Goal: Check status: Check status

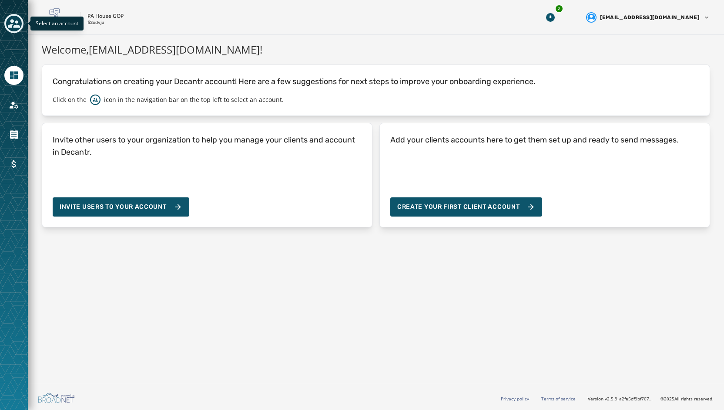
click at [12, 23] on icon "Toggle account select drawer" at bounding box center [14, 23] width 12 height 9
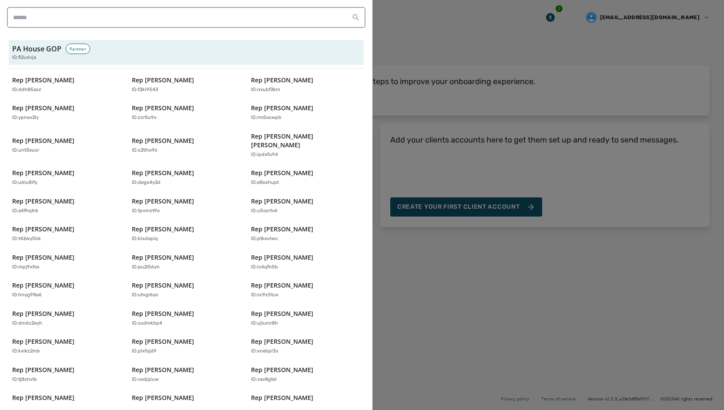
click at [294, 98] on div "Rep [PERSON_NAME] ID: ddh85axz Rep [PERSON_NAME] ID: f2ki9543 Rep [PERSON_NAME]…" at bounding box center [186, 327] width 355 height 511
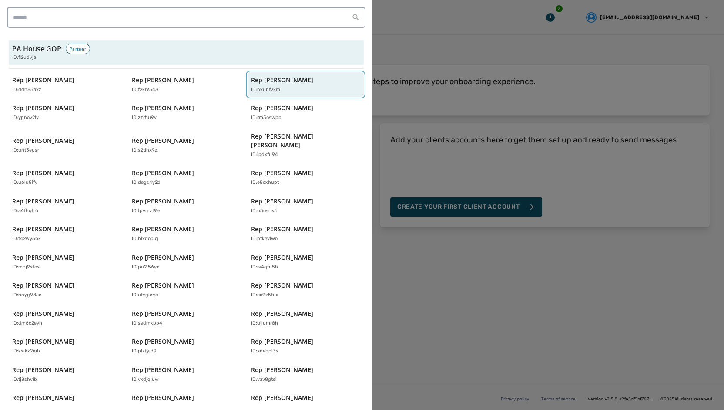
click at [291, 86] on div "ID: nxubf2km" at bounding box center [301, 89] width 101 height 7
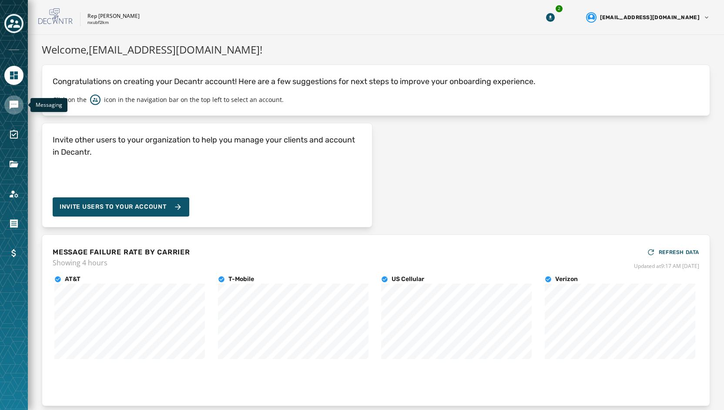
click at [17, 101] on icon "Navigate to Messaging" at bounding box center [14, 105] width 9 height 9
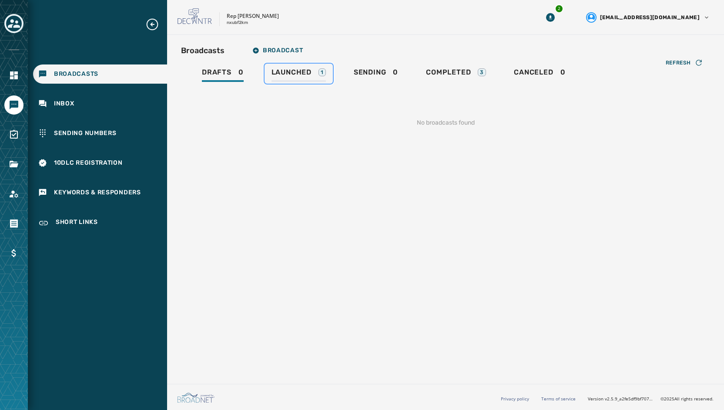
click at [299, 75] on span "Launched" at bounding box center [292, 72] width 40 height 9
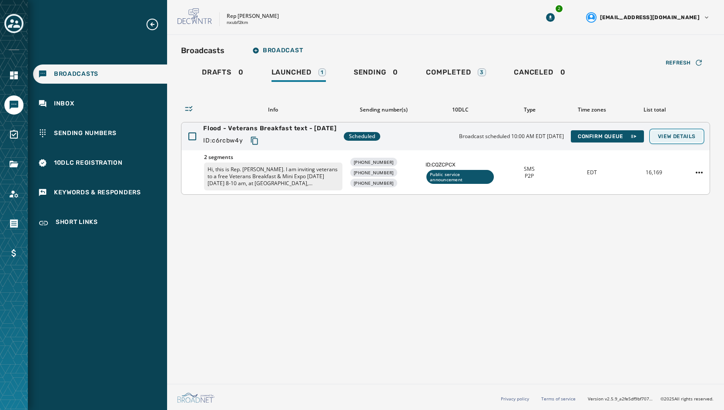
click at [675, 131] on button "View Details" at bounding box center [677, 136] width 52 height 12
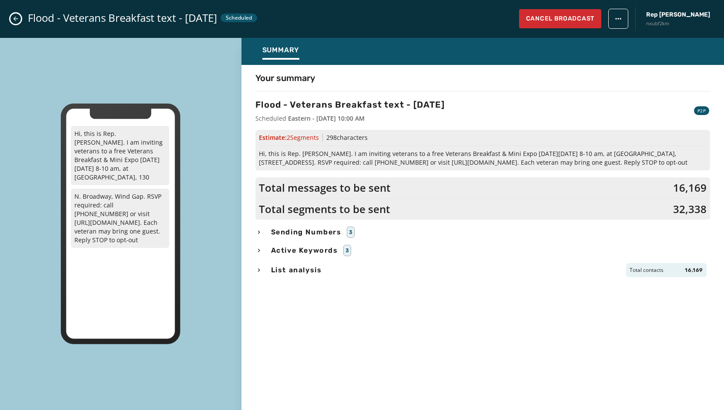
click at [303, 232] on span "Sending Numbers" at bounding box center [306, 232] width 74 height 10
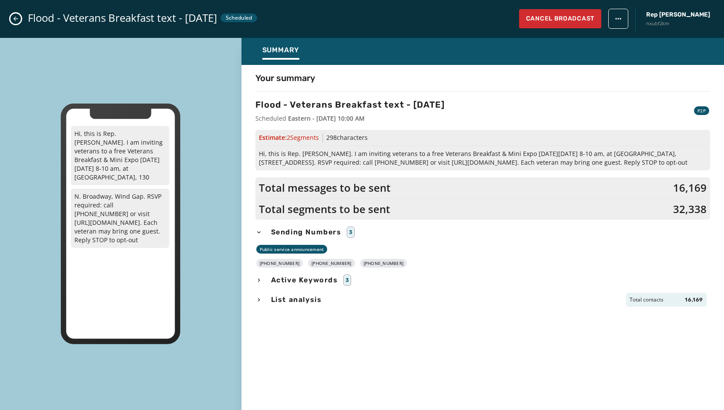
drag, startPoint x: 390, startPoint y: 262, endPoint x: 266, endPoint y: 262, distance: 124.1
click at [266, 262] on div "[PHONE_NUMBER] [PHONE_NUMBER] [PHONE_NUMBER]" at bounding box center [483, 263] width 455 height 9
copy div "[PHONE_NUMBER] [PHONE_NUMBER] [PHONE_NUMBER]"
click at [363, 368] on div "Your summary Flood - Veterans Breakfast text - [DATE] Scheduled Eastern - [DATE…" at bounding box center [483, 235] width 483 height 326
drag, startPoint x: 676, startPoint y: 162, endPoint x: 256, endPoint y: 153, distance: 420.2
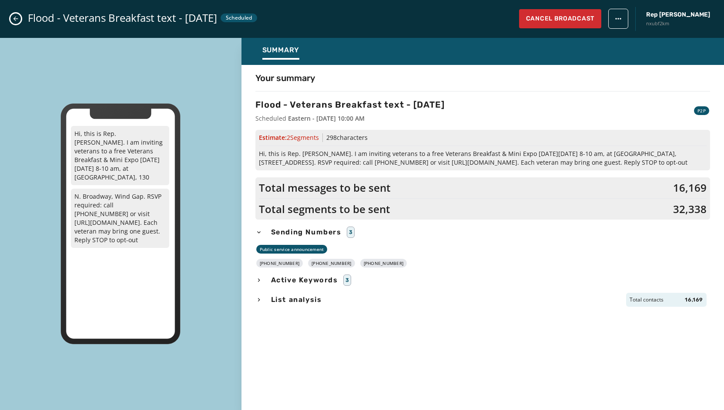
click at [256, 153] on div "Estimate: 2 Segment s 298 characters Hi, this is Rep. [PERSON_NAME]. I am invit…" at bounding box center [483, 150] width 455 height 40
copy span "Hi, this is Rep. [PERSON_NAME]. I am inviting veterans to a free Veterans Break…"
click at [17, 20] on icon "Close admin drawer" at bounding box center [15, 18] width 7 height 7
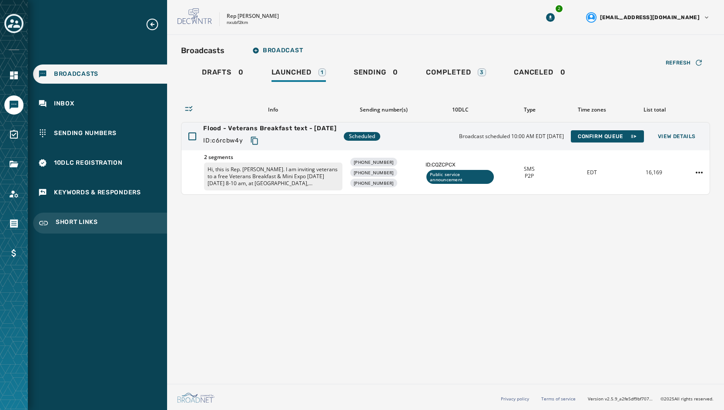
click at [79, 221] on span "Short Links" at bounding box center [77, 223] width 42 height 10
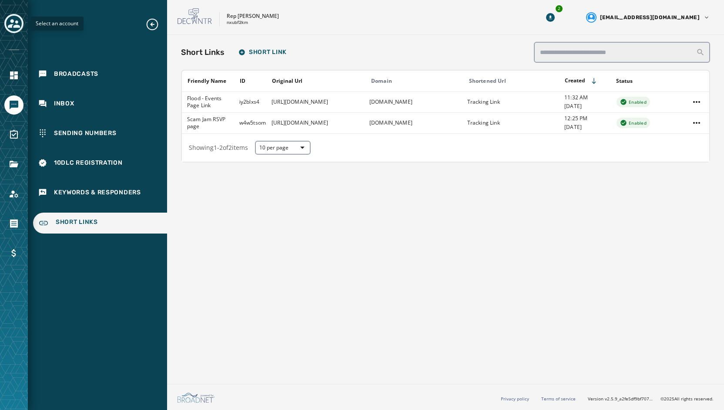
click at [16, 26] on icon "Toggle account select drawer" at bounding box center [14, 23] width 12 height 9
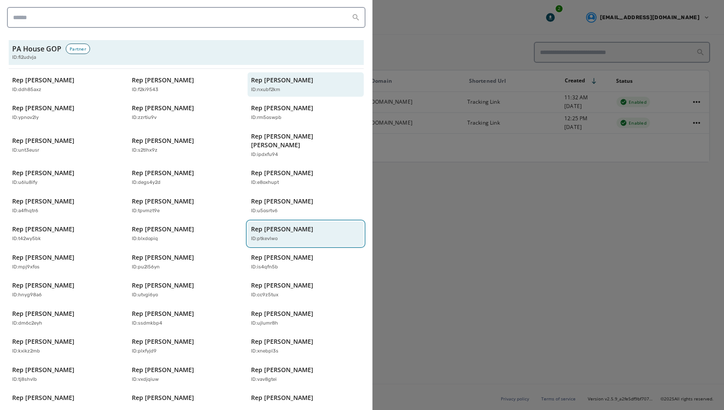
click at [333, 235] on div "ID: ptkevlwo" at bounding box center [301, 238] width 101 height 7
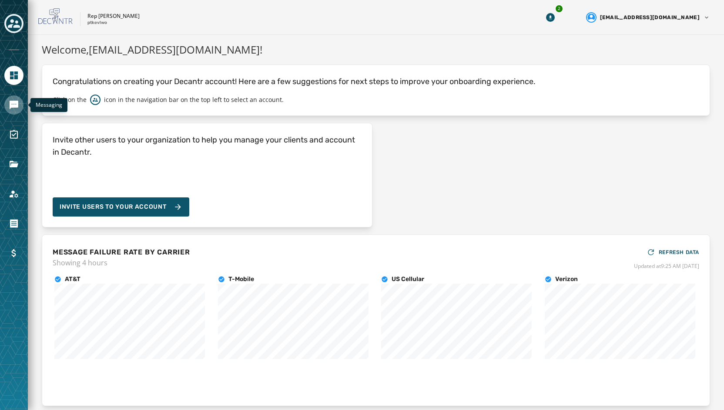
click at [10, 104] on icon "Navigate to Messaging" at bounding box center [14, 105] width 9 height 9
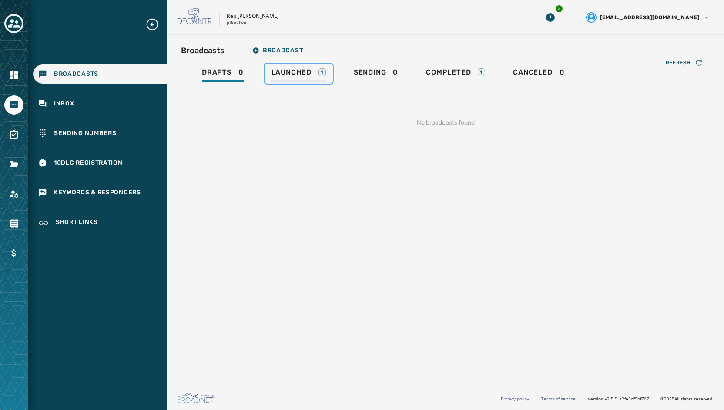
click at [305, 72] on span "Launched" at bounding box center [292, 72] width 40 height 9
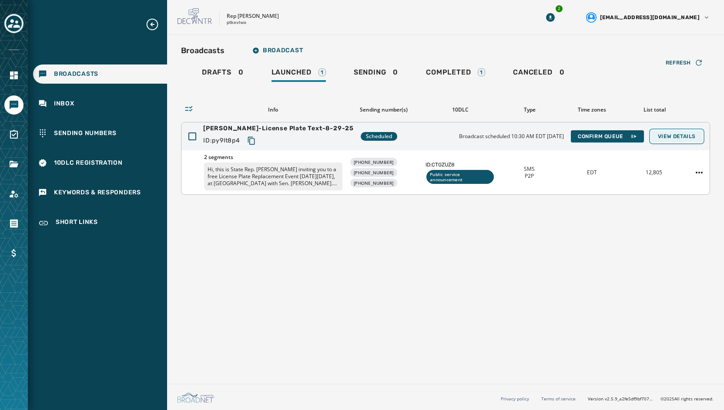
click at [686, 138] on span "View Details" at bounding box center [677, 136] width 38 height 7
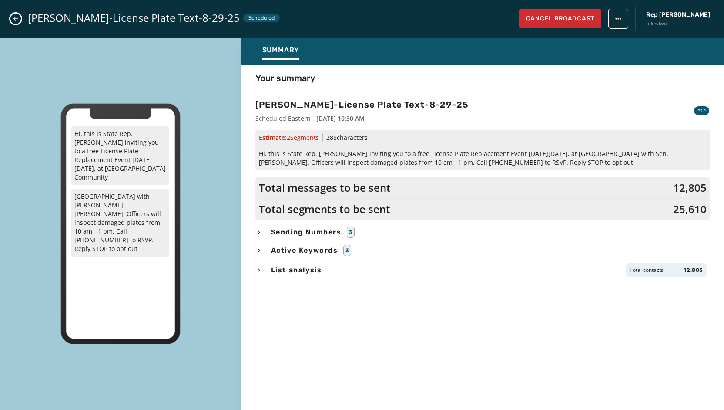
click at [333, 230] on span "Sending Numbers" at bounding box center [306, 232] width 74 height 10
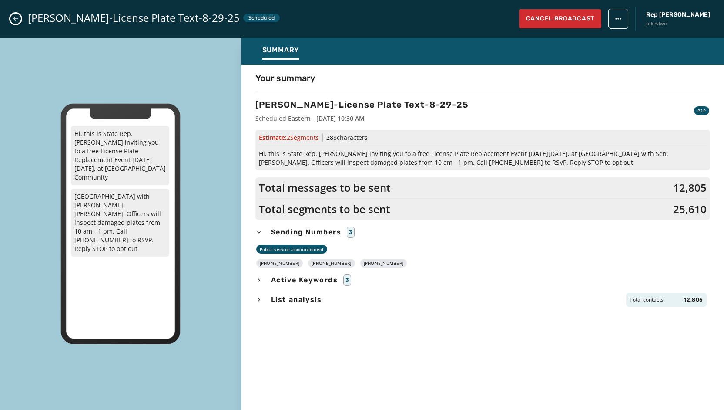
drag, startPoint x: 391, startPoint y: 263, endPoint x: 266, endPoint y: 261, distance: 125.8
click at [266, 261] on div "[PHONE_NUMBER] [PHONE_NUMBER] [PHONE_NUMBER]" at bounding box center [483, 263] width 455 height 9
copy div "[PHONE_NUMBER] [PHONE_NUMBER] [PHONE_NUMBER]"
click at [319, 374] on div "Your summary [PERSON_NAME]-License Plate Text-8-29-25 Scheduled Eastern - [DATE…" at bounding box center [483, 235] width 483 height 326
drag, startPoint x: 646, startPoint y: 161, endPoint x: 249, endPoint y: 152, distance: 397.1
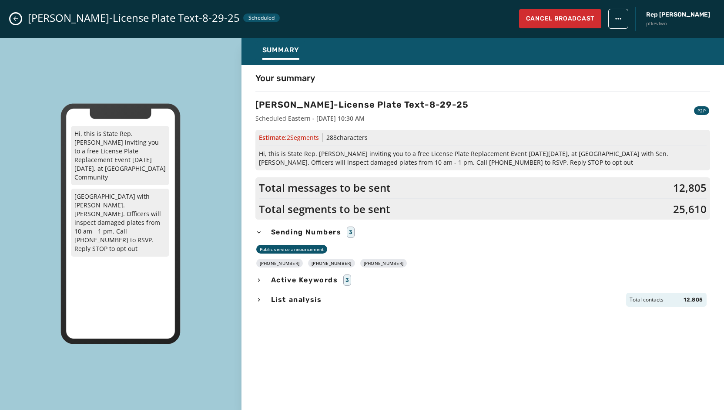
click at [249, 152] on div "Your summary [PERSON_NAME]-License Plate Text-8-29-25 Scheduled Eastern - [DATE…" at bounding box center [483, 235] width 483 height 326
copy span "Hi, this is State Rep. [PERSON_NAME] inviting you to a free License Plate Repla…"
click at [14, 20] on icon "Close admin drawer" at bounding box center [15, 19] width 5 height 5
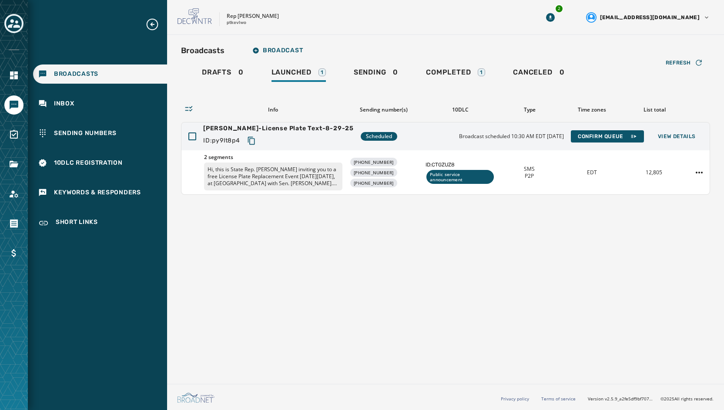
click at [14, 20] on icon "Toggle account select drawer" at bounding box center [14, 23] width 12 height 12
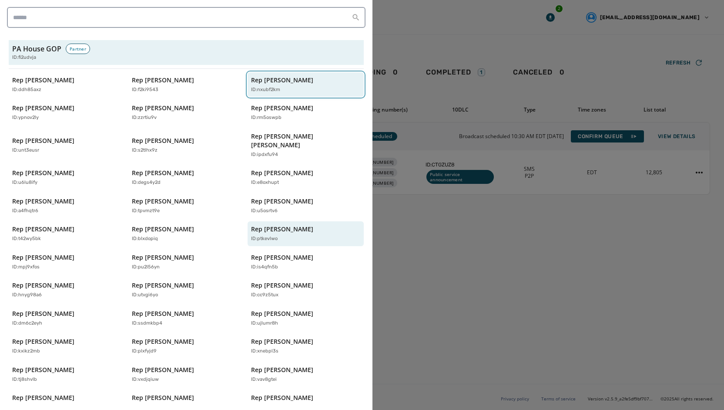
click at [306, 82] on div "Rep [PERSON_NAME] ID: nxubf2km" at bounding box center [301, 85] width 101 height 18
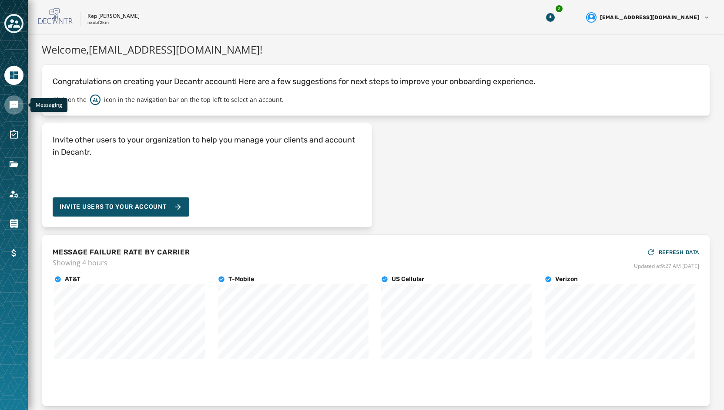
click at [20, 109] on link "Navigate to Messaging" at bounding box center [13, 104] width 19 height 19
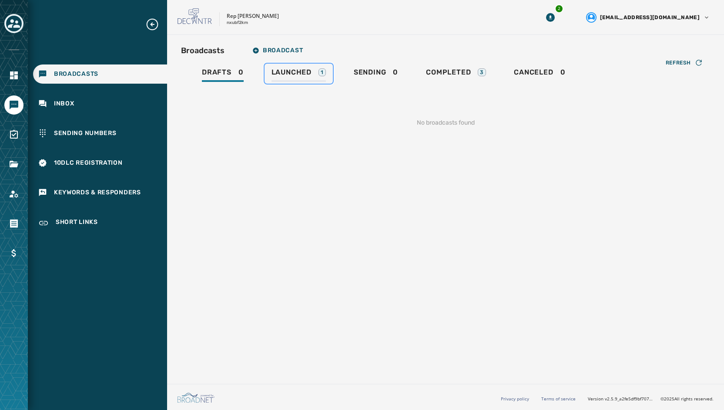
click at [305, 76] on span "Launched" at bounding box center [292, 72] width 40 height 9
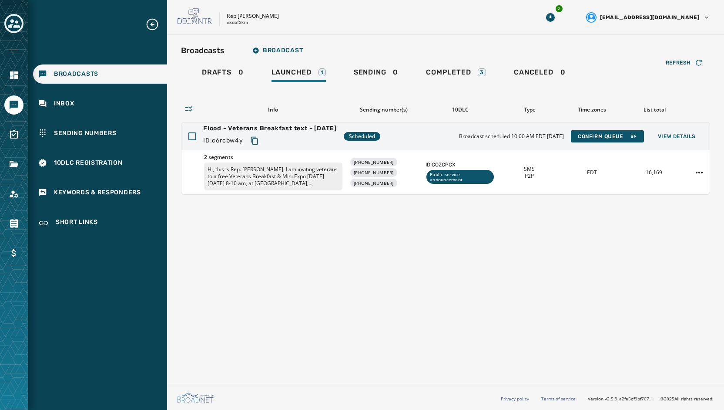
click at [430, 297] on div "Broadcasts Broadcast Drafts 0 Launched 1 Sending 0 Completed 3 Canceled 0 Refre…" at bounding box center [445, 207] width 557 height 345
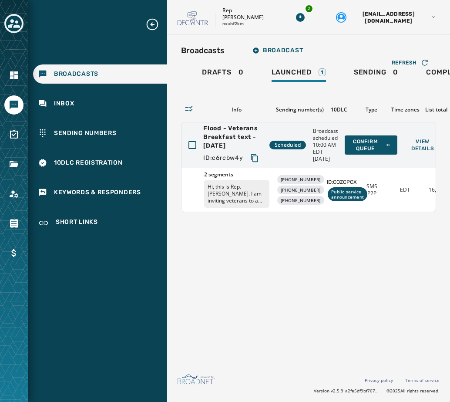
click at [318, 316] on div "Broadcasts Broadcast Drafts 0 Launched 1 Sending 0 Completed 3 Canceled 0 Refre…" at bounding box center [308, 199] width 283 height 328
click at [418, 152] on span "View Details" at bounding box center [422, 145] width 23 height 14
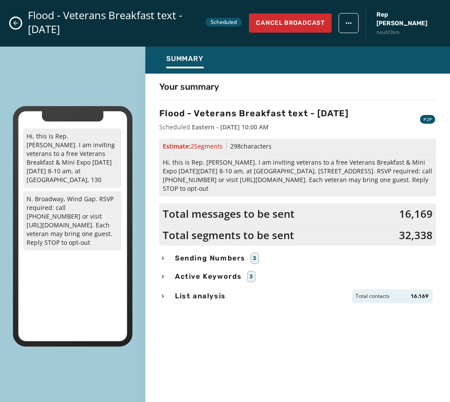
click at [13, 24] on icon "Close admin drawer" at bounding box center [15, 23] width 7 height 7
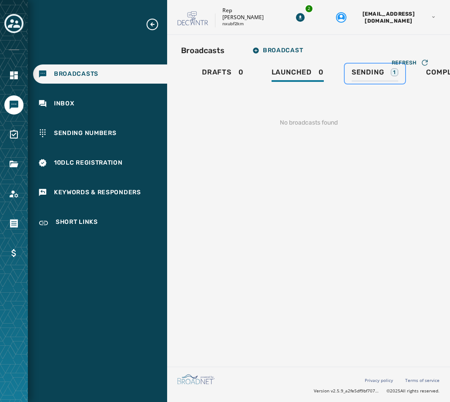
click at [380, 74] on span "Sending" at bounding box center [368, 72] width 33 height 9
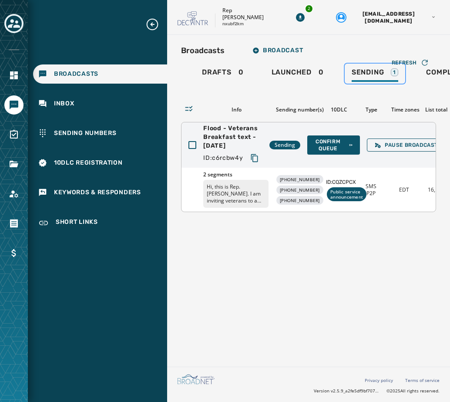
scroll to position [0, 40]
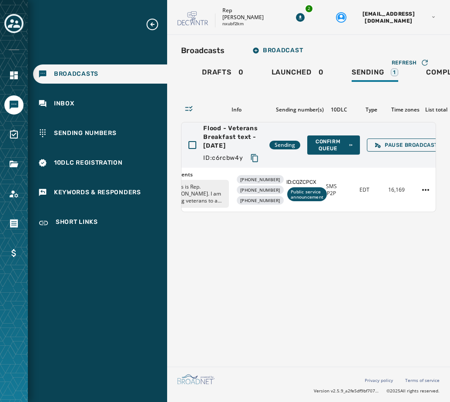
drag, startPoint x: 317, startPoint y: 395, endPoint x: 370, endPoint y: 394, distance: 52.7
click at [370, 394] on footer "Privacy policy Terms of service Version v2.5.9_a2fe5df9bf7071e1522954d516a80c78…" at bounding box center [308, 384] width 283 height 35
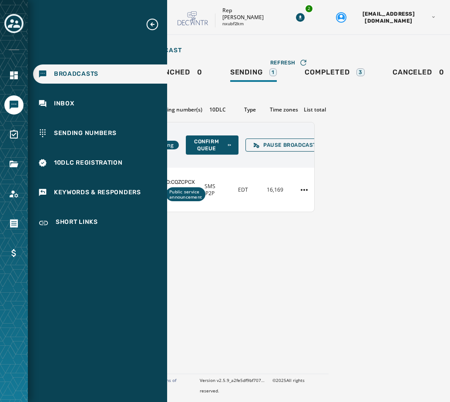
scroll to position [0, 0]
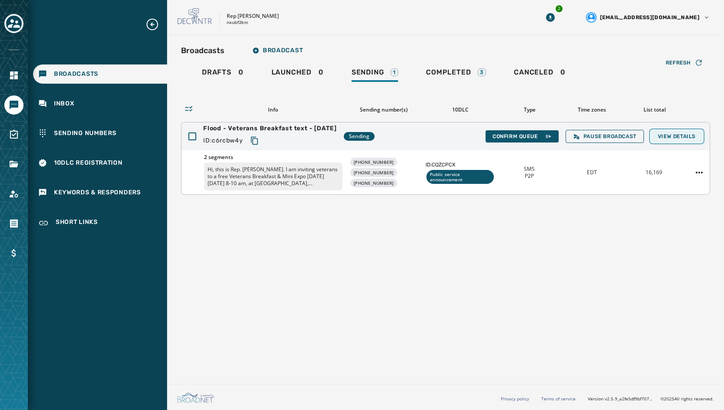
click at [695, 135] on span "View Details" at bounding box center [677, 136] width 38 height 7
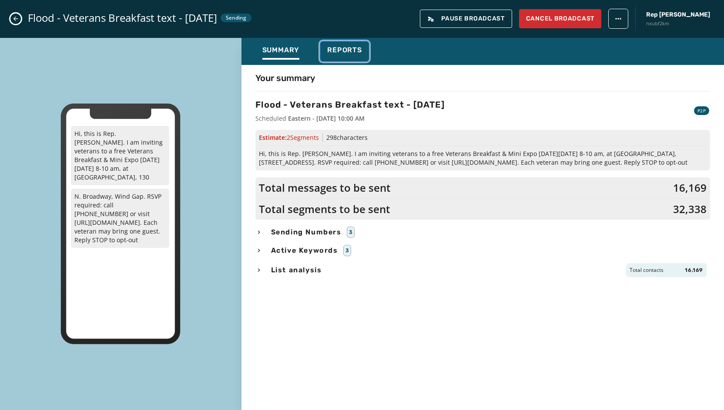
click at [344, 51] on span "Reports" at bounding box center [344, 50] width 35 height 9
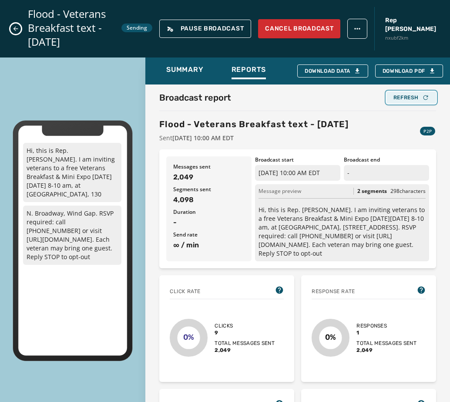
click at [410, 94] on div "Refresh" at bounding box center [412, 97] width 36 height 7
click at [399, 94] on div "Refresh" at bounding box center [412, 97] width 36 height 7
click at [394, 94] on div "Refresh" at bounding box center [412, 97] width 36 height 7
click at [387, 84] on div "Broadcast report Refresh Flood - Veterans Breakfast text - [DATE] Sent [DATE] 1…" at bounding box center [297, 250] width 305 height 332
click at [394, 94] on div "Refresh" at bounding box center [412, 97] width 36 height 7
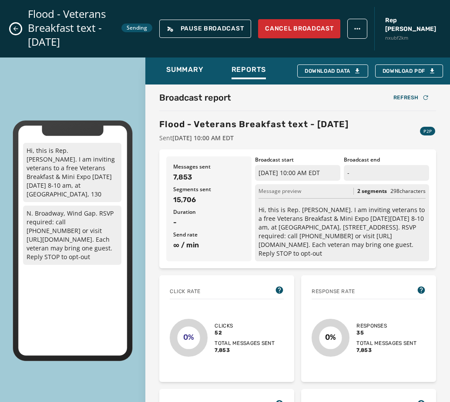
click at [408, 94] on div "Broadcast report Refresh Flood - Veterans Breakfast text - [DATE] Sent [DATE] 1…" at bounding box center [297, 116] width 277 height 51
click at [408, 94] on div "Refresh" at bounding box center [412, 97] width 36 height 7
click at [403, 94] on div "Refresh" at bounding box center [412, 97] width 36 height 7
click at [398, 94] on div "Refresh" at bounding box center [412, 97] width 36 height 7
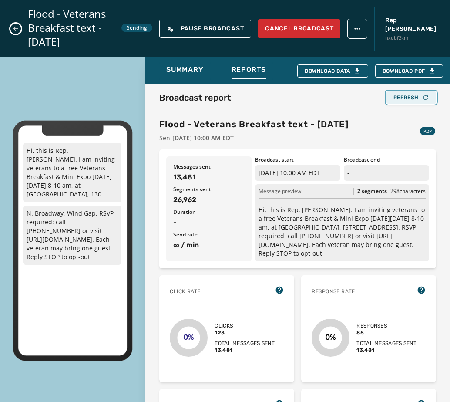
click at [414, 94] on div "Refresh" at bounding box center [412, 97] width 36 height 7
click at [404, 94] on div "Refresh" at bounding box center [412, 97] width 36 height 7
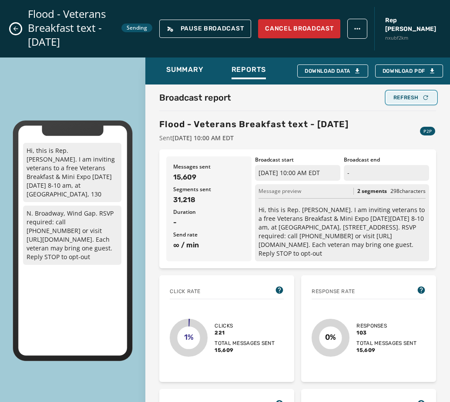
click at [401, 94] on div "Refresh" at bounding box center [412, 97] width 36 height 7
click at [396, 94] on div "Refresh" at bounding box center [412, 97] width 36 height 7
click at [403, 94] on div "Refresh" at bounding box center [412, 97] width 36 height 7
click at [350, 91] on div "Broadcast report Refresh" at bounding box center [297, 97] width 277 height 12
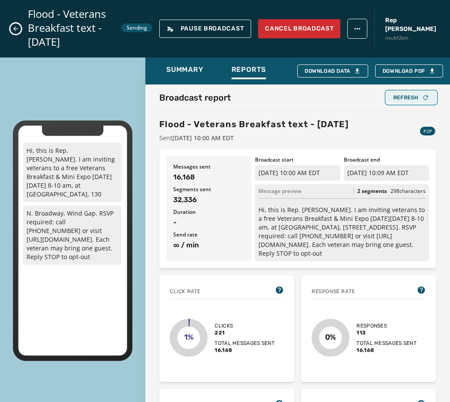
click at [422, 94] on icon "button" at bounding box center [425, 97] width 7 height 7
click at [412, 94] on div "Refresh" at bounding box center [412, 97] width 36 height 7
click at [410, 94] on div "Refresh" at bounding box center [412, 97] width 36 height 7
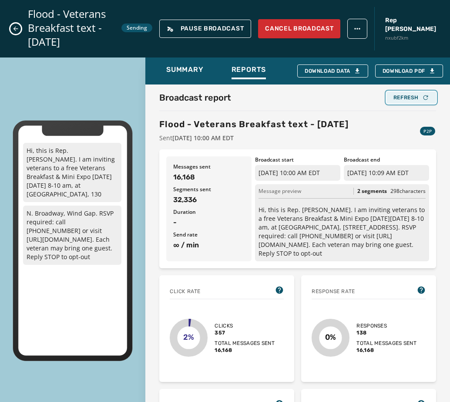
click at [394, 94] on div "Refresh" at bounding box center [412, 97] width 36 height 7
click at [15, 27] on icon "Close admin drawer" at bounding box center [15, 29] width 5 height 5
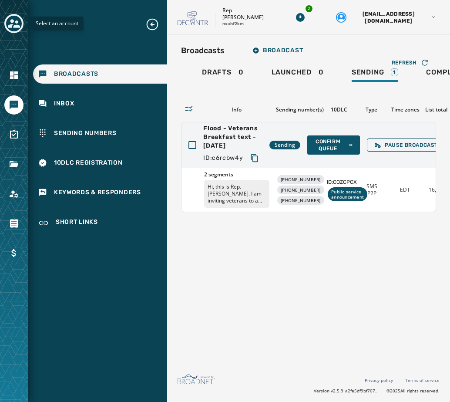
click at [17, 28] on icon "Toggle account select drawer" at bounding box center [14, 23] width 12 height 12
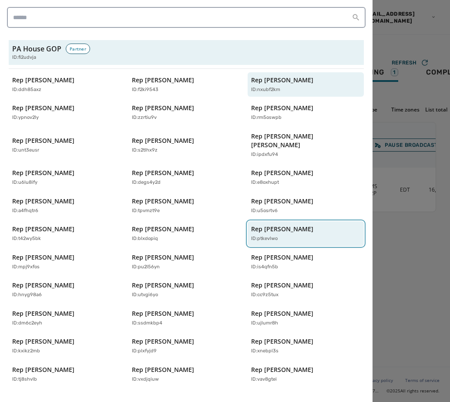
click at [307, 225] on div "Rep [PERSON_NAME] ID: ptkevlwo" at bounding box center [301, 234] width 101 height 18
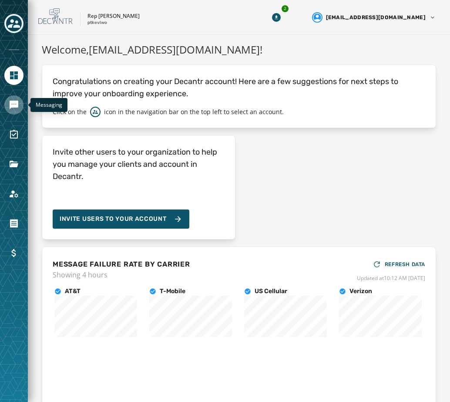
click at [10, 104] on icon "Navigate to Messaging" at bounding box center [14, 105] width 9 height 9
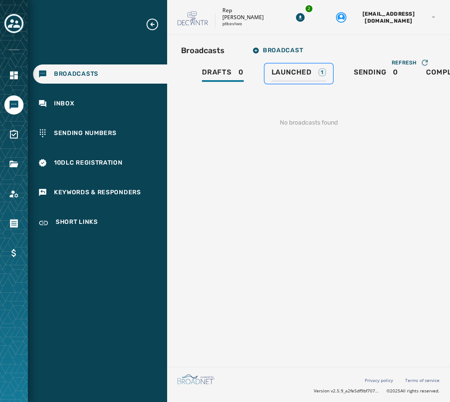
click at [306, 72] on span "Launched" at bounding box center [292, 72] width 40 height 9
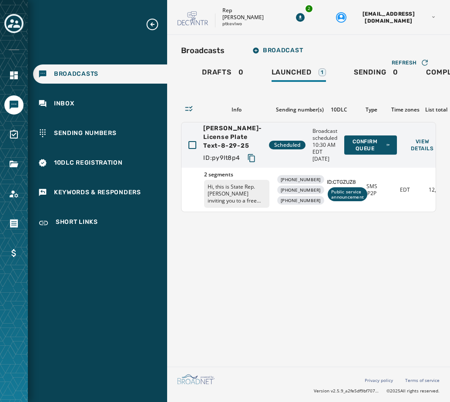
click at [333, 259] on div "Broadcasts Broadcast Drafts 0 Launched 1 Sending 0 Completed 1 Canceled 0 Refre…" at bounding box center [308, 199] width 283 height 328
click at [17, 24] on icon "Toggle account select drawer" at bounding box center [14, 23] width 12 height 12
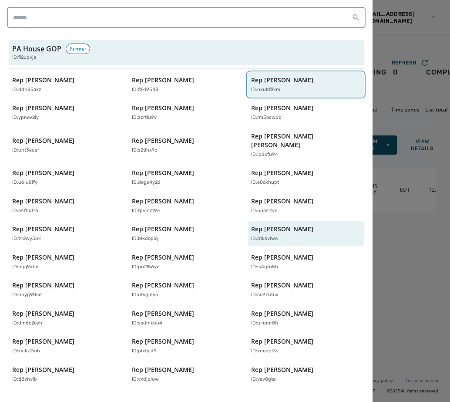
click at [301, 79] on div "Rep [PERSON_NAME] ID: nxubf2km" at bounding box center [301, 85] width 101 height 18
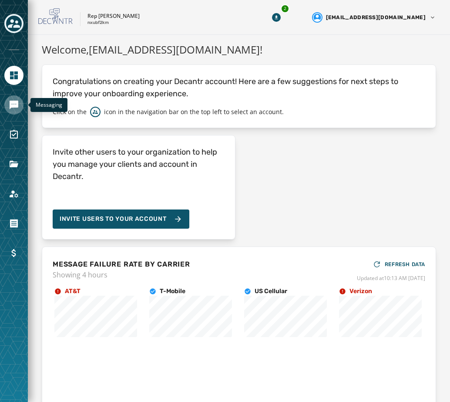
click at [11, 101] on icon "Navigate to Messaging" at bounding box center [14, 105] width 9 height 9
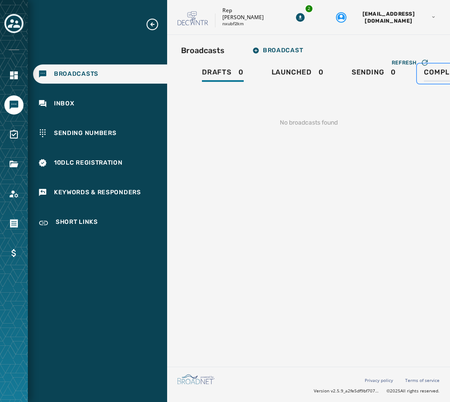
click at [444, 78] on div "Completed 4" at bounding box center [454, 75] width 60 height 14
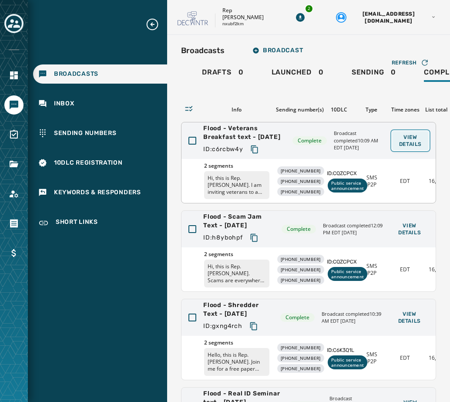
click at [404, 143] on span "View Details" at bounding box center [410, 141] width 23 height 14
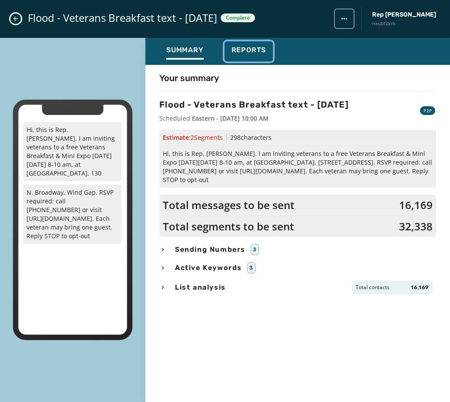
click at [242, 54] on div "Reports" at bounding box center [249, 53] width 35 height 14
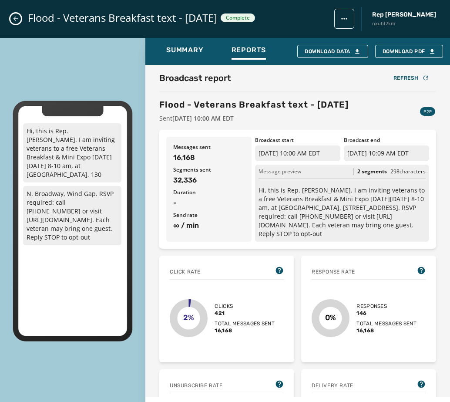
click at [19, 18] on icon "Close admin drawer" at bounding box center [15, 18] width 7 height 7
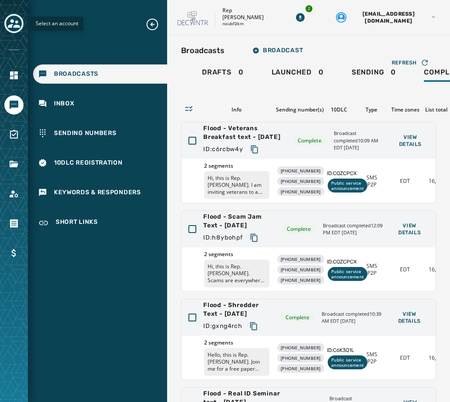
click at [14, 24] on icon "Toggle account select drawer" at bounding box center [14, 23] width 12 height 12
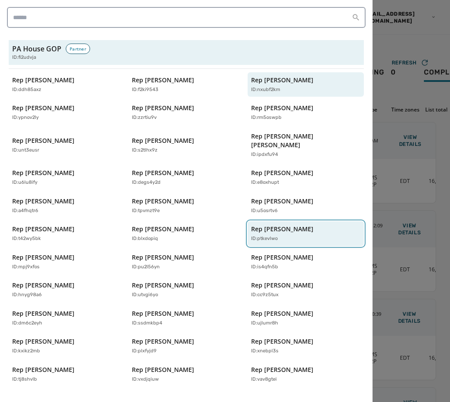
click at [293, 235] on div "ID: ptkevlwo" at bounding box center [301, 238] width 101 height 7
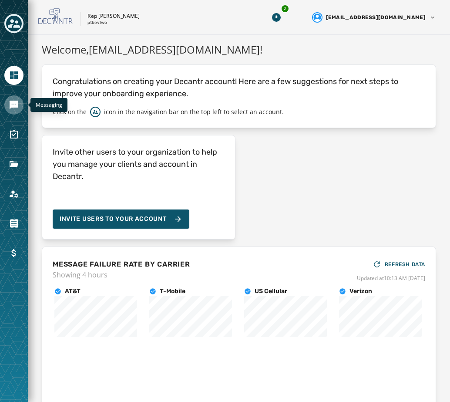
click at [11, 107] on icon "Navigate to Messaging" at bounding box center [14, 105] width 9 height 9
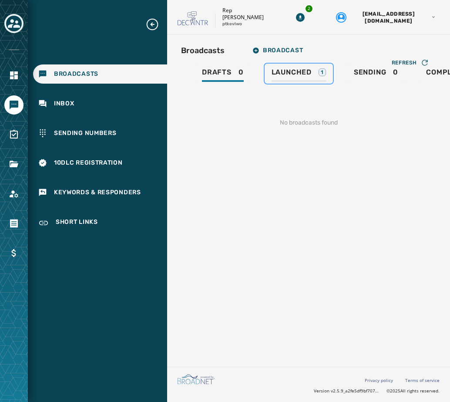
click at [289, 68] on span "Launched" at bounding box center [292, 72] width 40 height 9
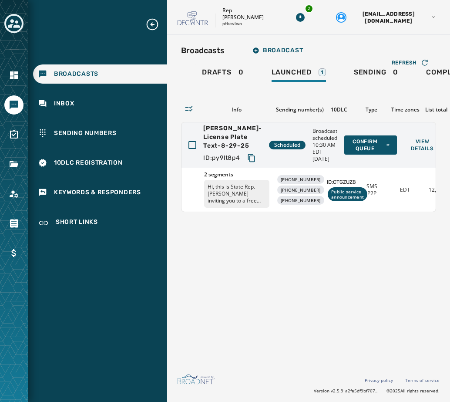
click at [257, 291] on div "Broadcasts Broadcast Drafts 0 Launched 1 Sending 0 Completed 1 Canceled 0 Refre…" at bounding box center [308, 199] width 283 height 328
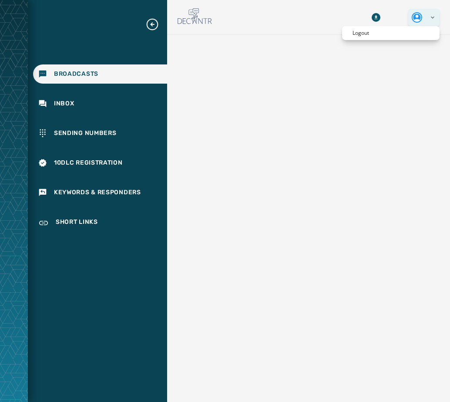
click at [431, 18] on html "Broadcasts Inbox Sending Numbers 10DLC Registration Keywords & Responders Short…" at bounding box center [225, 201] width 450 height 402
click at [387, 39] on div "Logout" at bounding box center [391, 33] width 98 height 14
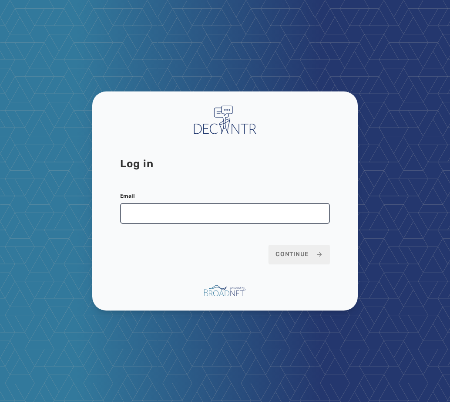
click at [139, 205] on input "Email" at bounding box center [225, 213] width 210 height 21
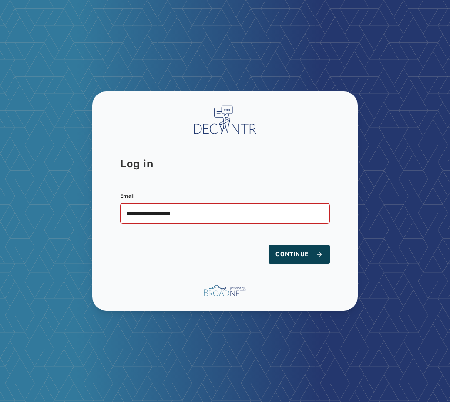
type input "**********"
click at [319, 258] on span "Continue" at bounding box center [299, 254] width 47 height 9
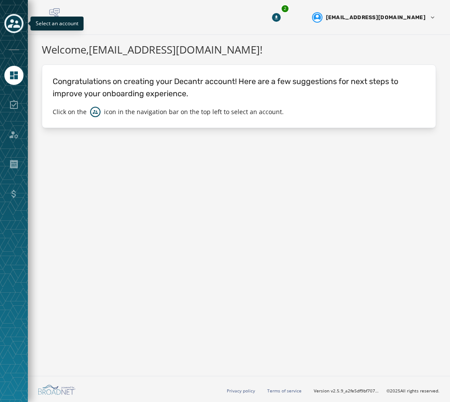
click at [12, 23] on icon "Toggle account select drawer" at bounding box center [14, 23] width 12 height 12
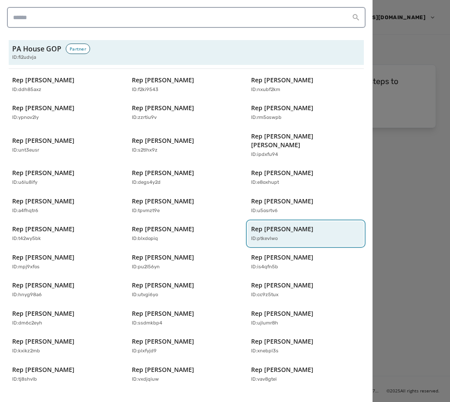
click at [299, 225] on div "Rep [PERSON_NAME] ID: ptkevlwo" at bounding box center [301, 234] width 101 height 18
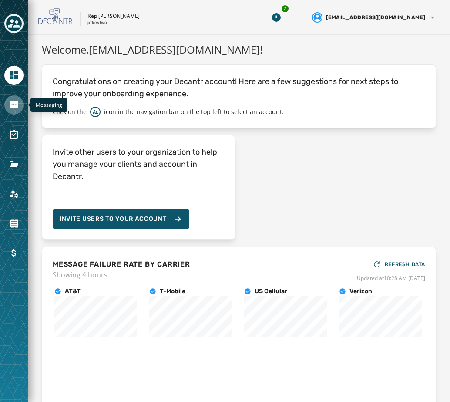
click at [13, 109] on icon "Navigate to Messaging" at bounding box center [14, 105] width 10 height 10
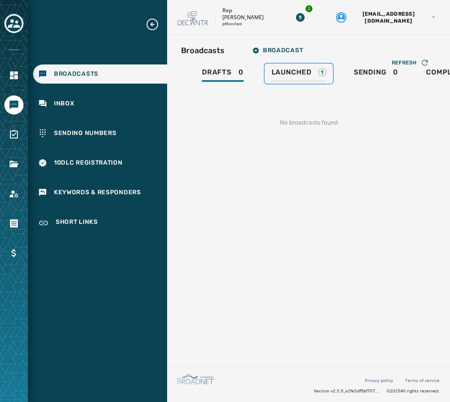
click at [300, 73] on span "Launched" at bounding box center [292, 72] width 40 height 9
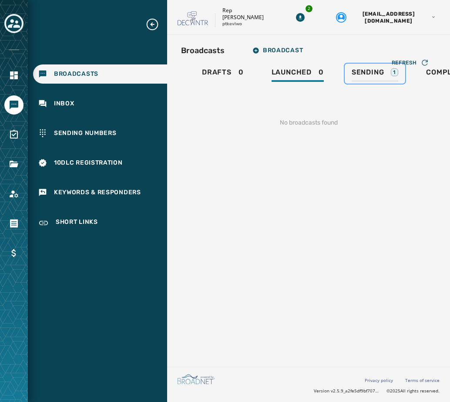
click at [384, 74] on span "Sending" at bounding box center [368, 72] width 33 height 9
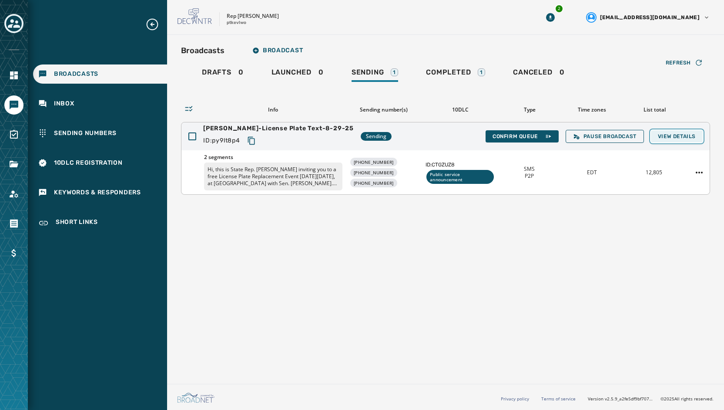
click at [450, 140] on button "View Details" at bounding box center [677, 136] width 52 height 12
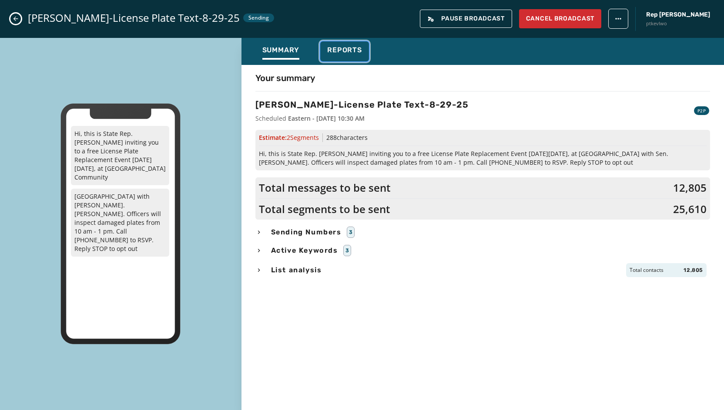
click at [338, 45] on button "Reports" at bounding box center [344, 51] width 49 height 20
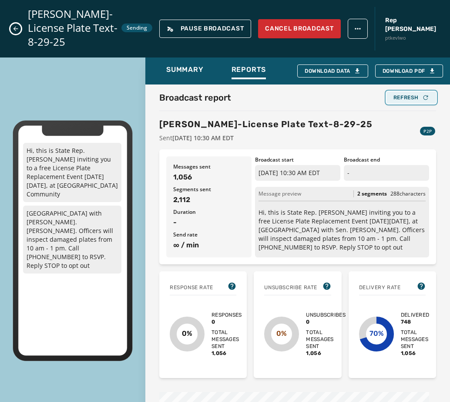
click at [403, 92] on button "Refresh" at bounding box center [412, 97] width 50 height 12
click at [395, 94] on div "Refresh" at bounding box center [412, 97] width 36 height 7
click at [400, 94] on div "Refresh" at bounding box center [412, 97] width 36 height 7
click at [395, 94] on div "Refresh" at bounding box center [412, 97] width 36 height 7
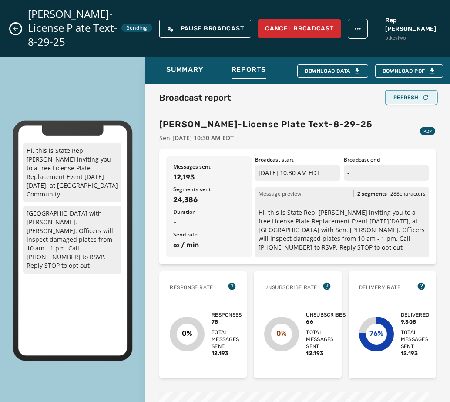
click at [401, 94] on div "Refresh" at bounding box center [412, 97] width 36 height 7
click at [406, 94] on div "Refresh" at bounding box center [412, 97] width 36 height 7
click at [17, 27] on icon "Close admin drawer" at bounding box center [15, 29] width 5 height 5
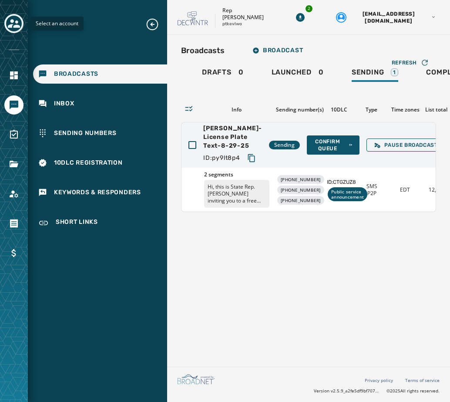
click at [15, 25] on icon "Toggle account select drawer" at bounding box center [14, 23] width 12 height 9
